Goal: Use online tool/utility

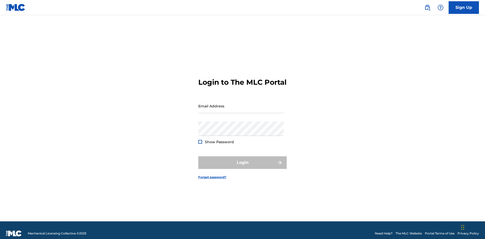
scroll to position [7, 0]
click at [241, 104] on input "Email Address" at bounding box center [240, 106] width 85 height 14
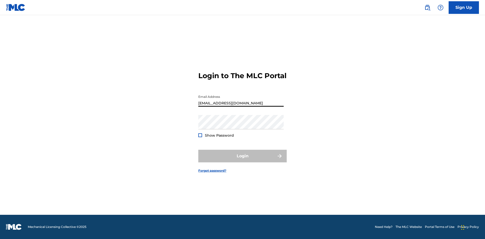
scroll to position [7, 0]
type input "[EMAIL_ADDRESS][DOMAIN_NAME]"
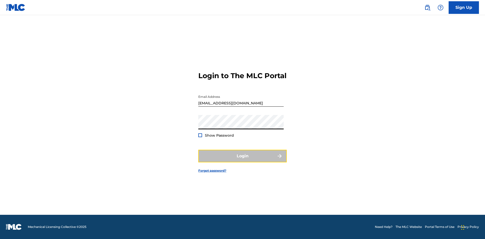
click at [242, 161] on button "Login" at bounding box center [242, 156] width 88 height 13
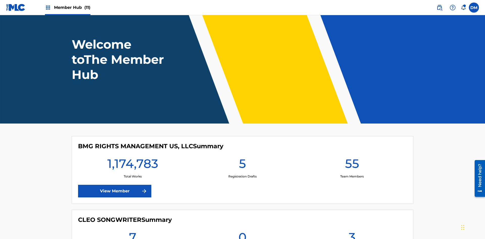
click at [72, 7] on span "Member Hub (11)" at bounding box center [72, 8] width 36 height 6
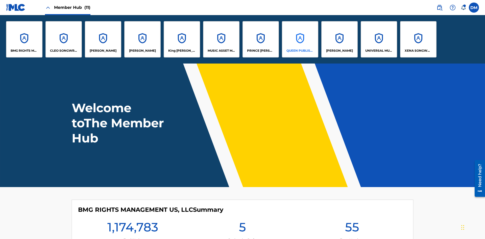
click at [300, 51] on p "QUEEN PUBLISHA" at bounding box center [300, 50] width 28 height 5
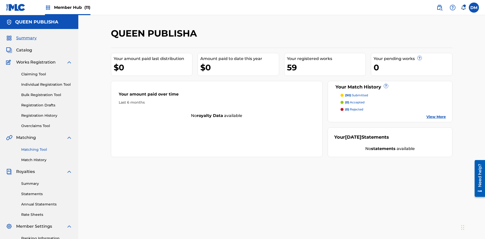
click at [47, 147] on link "Matching Tool" at bounding box center [46, 149] width 51 height 5
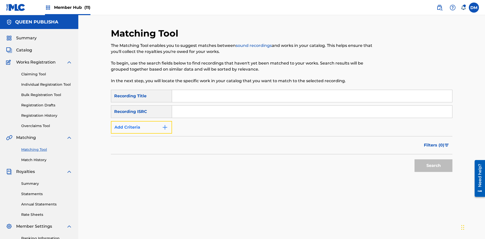
click at [141, 121] on button "Add Criteria" at bounding box center [141, 127] width 61 height 13
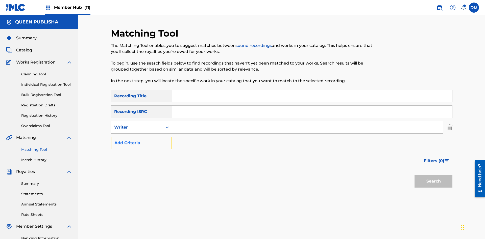
scroll to position [74, 0]
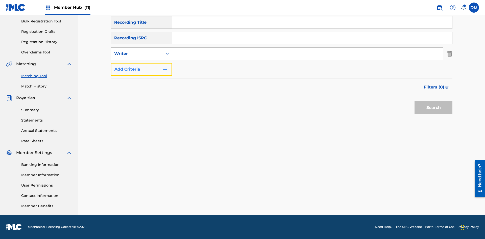
click at [141, 69] on button "Add Criteria" at bounding box center [141, 69] width 61 height 13
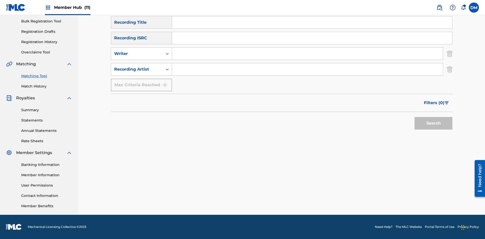
click at [312, 29] on input "Search Form" at bounding box center [312, 22] width 280 height 12
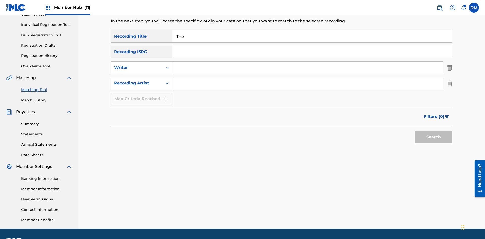
type input "The"
click at [433, 131] on button "Search" at bounding box center [433, 137] width 38 height 13
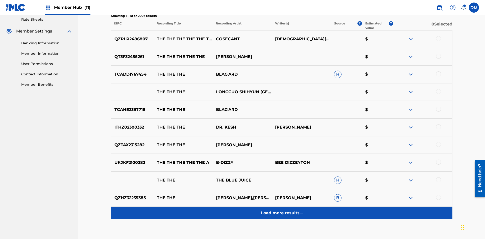
click at [281, 210] on p "Load more results..." at bounding box center [282, 213] width 42 height 6
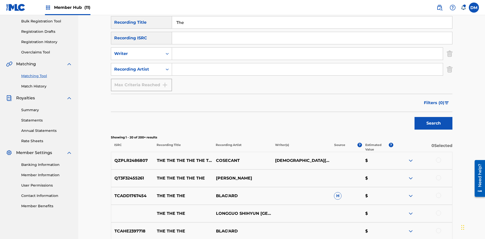
click at [438, 158] on div at bounding box center [438, 160] width 5 height 5
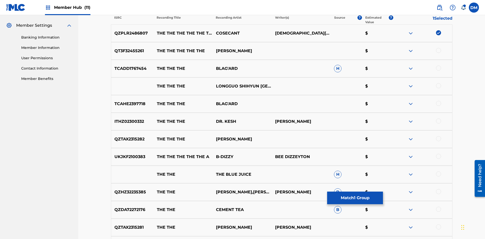
click at [438, 66] on div at bounding box center [438, 68] width 5 height 5
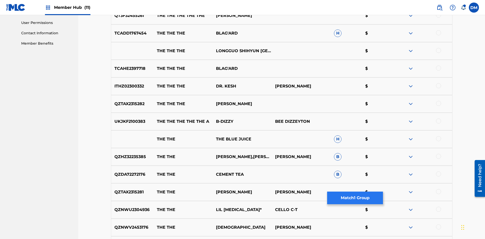
click at [355, 198] on button "Match 1 Group" at bounding box center [355, 198] width 56 height 13
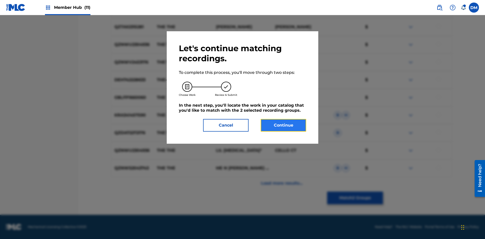
click at [283, 125] on button "Continue" at bounding box center [282, 125] width 45 height 13
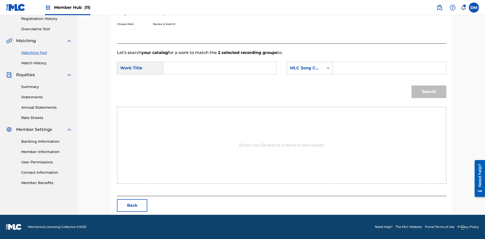
click at [220, 68] on input "Search Form" at bounding box center [219, 68] width 104 height 12
type input "ALL FIELDS FILLED"
click at [309, 68] on div "MLC Song Code" at bounding box center [305, 68] width 31 height 6
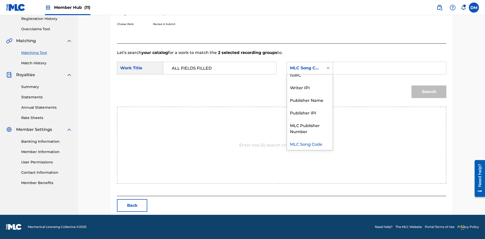
click at [309, 75] on div "ISWC" at bounding box center [310, 74] width 46 height 13
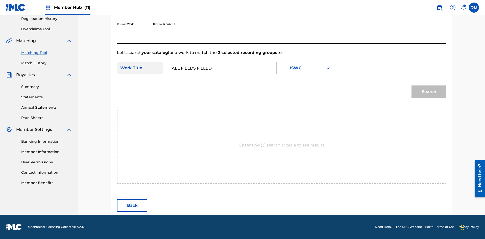
click at [389, 68] on input "Search Form" at bounding box center [389, 68] width 104 height 12
type input "T2736922134"
click at [429, 92] on button "Search" at bounding box center [428, 92] width 35 height 13
